Goal: Information Seeking & Learning: Learn about a topic

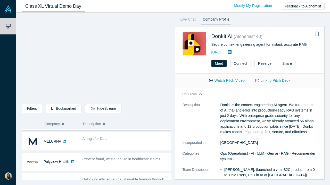
scroll to position [38, 0]
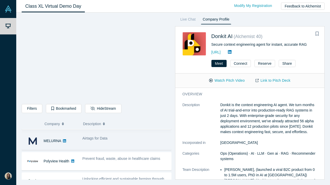
click at [137, 144] on div "Airtags for Data" at bounding box center [125, 141] width 91 height 16
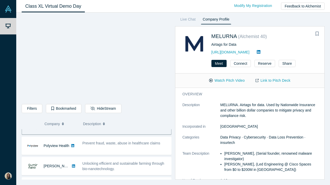
scroll to position [54, 0]
click at [137, 144] on span "Prevent fraud, waste, abuse in healthcare claims" at bounding box center [121, 143] width 78 height 4
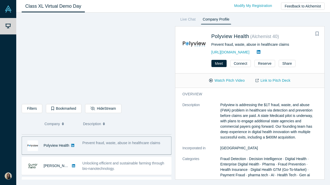
scroll to position [65, 0]
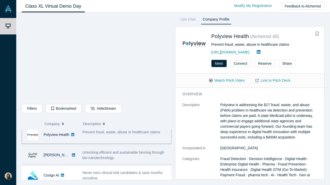
click at [132, 154] on span "Unlocking efficient and sustainable farming through bio-nanotechnology." at bounding box center [123, 156] width 82 height 10
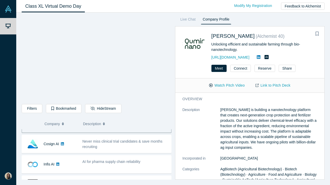
scroll to position [110, 0]
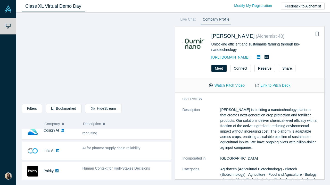
click at [132, 154] on div "AI for pharma supply chain reliability" at bounding box center [125, 151] width 91 height 16
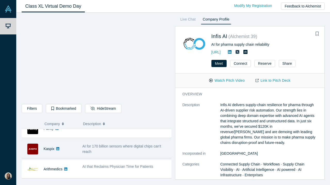
click at [132, 154] on div "AI for 170 billion sensors where digital chips can't reach" at bounding box center [125, 149] width 86 height 11
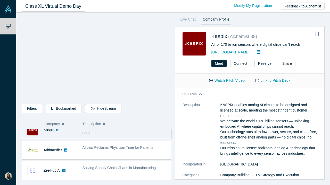
scroll to position [174, 0]
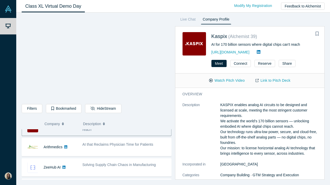
click at [132, 154] on div "AI that Reclaims Physician Time for Patients" at bounding box center [125, 147] width 91 height 16
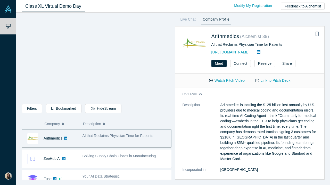
scroll to position [184, 0]
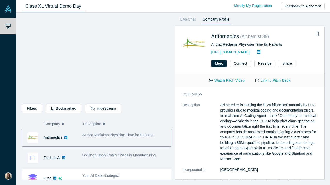
click at [132, 156] on span "Solving Supply Chain Chaos in Manufacturing" at bounding box center [118, 156] width 73 height 4
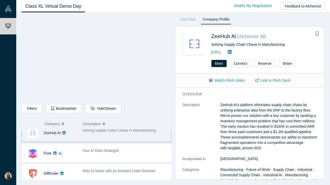
scroll to position [209, 0]
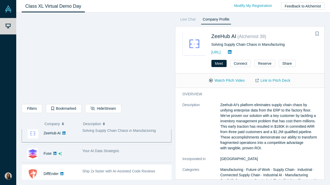
click at [127, 156] on div "Your AI Data Strategist." at bounding box center [125, 154] width 91 height 16
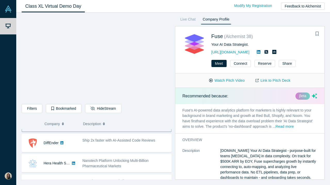
scroll to position [241, 0]
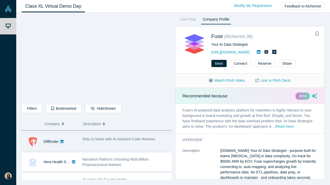
click at [127, 146] on div "Ship 2x faster with AI-Assisted Code Reviews" at bounding box center [125, 142] width 91 height 16
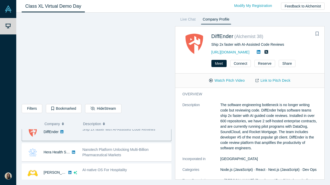
scroll to position [251, 0]
click at [127, 146] on div "Nanotech Platform Unlocking Multi-Billion Pharmaceutical Markets" at bounding box center [125, 152] width 91 height 16
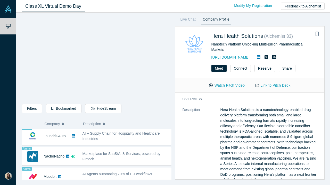
scroll to position [374, 0]
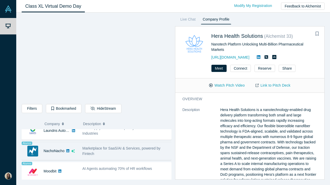
click at [127, 154] on div "Marketplace for SaaS/AI & Services, powered by Fintech" at bounding box center [125, 151] width 86 height 11
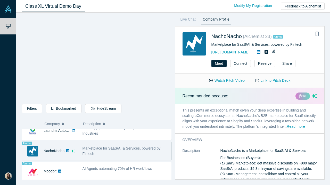
scroll to position [381, 0]
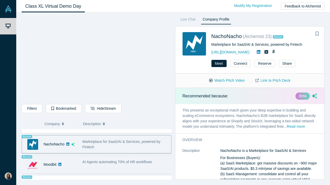
click at [122, 168] on div "AI Agents automating 70% of HR workflows" at bounding box center [125, 165] width 91 height 16
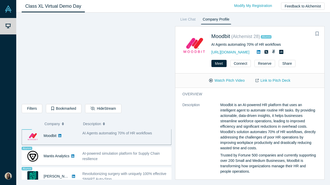
scroll to position [410, 0]
